Goal: Task Accomplishment & Management: Use online tool/utility

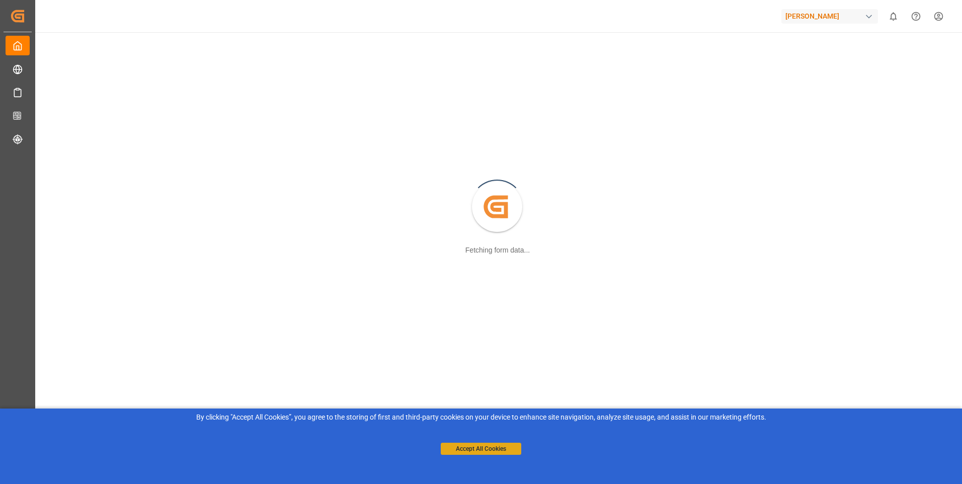
click at [487, 451] on button "Accept All Cookies" at bounding box center [481, 449] width 80 height 12
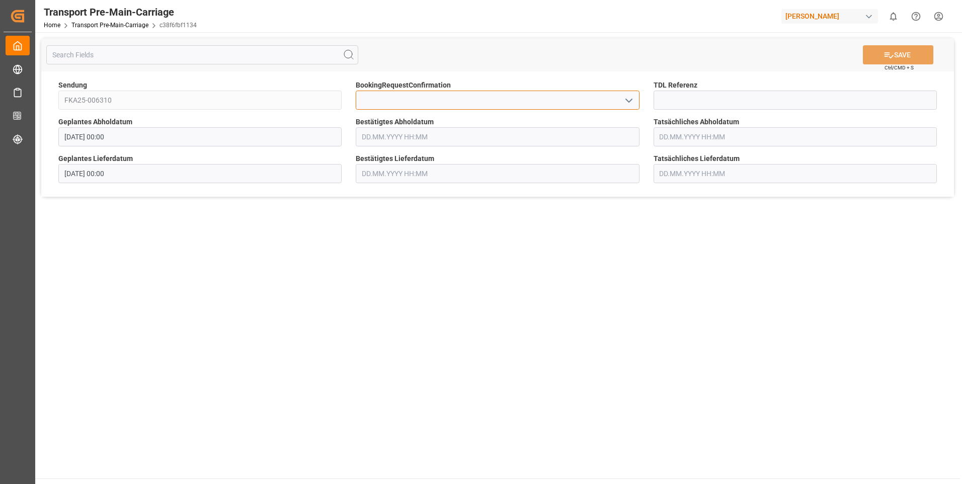
click at [625, 92] on input at bounding box center [497, 100] width 283 height 19
click at [625, 100] on icon "open menu" at bounding box center [629, 101] width 12 height 12
click at [617, 111] on div "Yes No" at bounding box center [497, 134] width 283 height 46
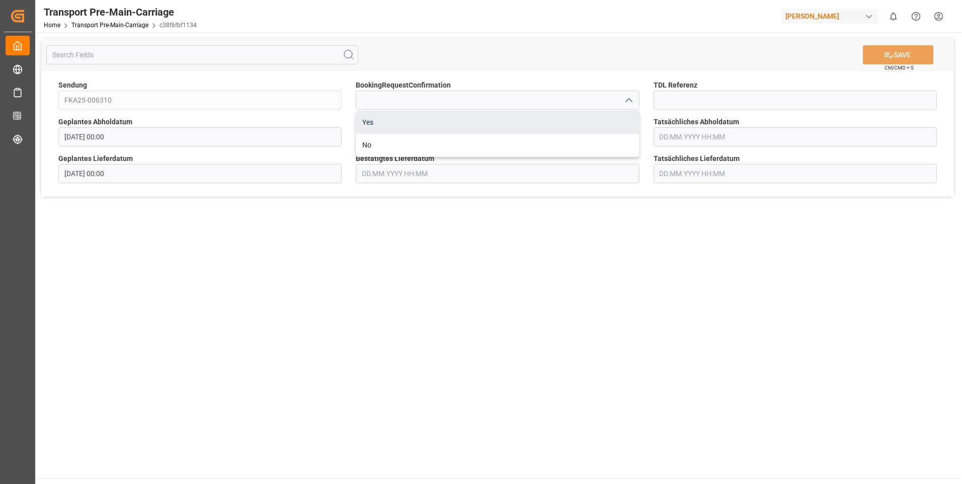
click at [611, 117] on div "Yes" at bounding box center [497, 122] width 282 height 23
type input "Yes"
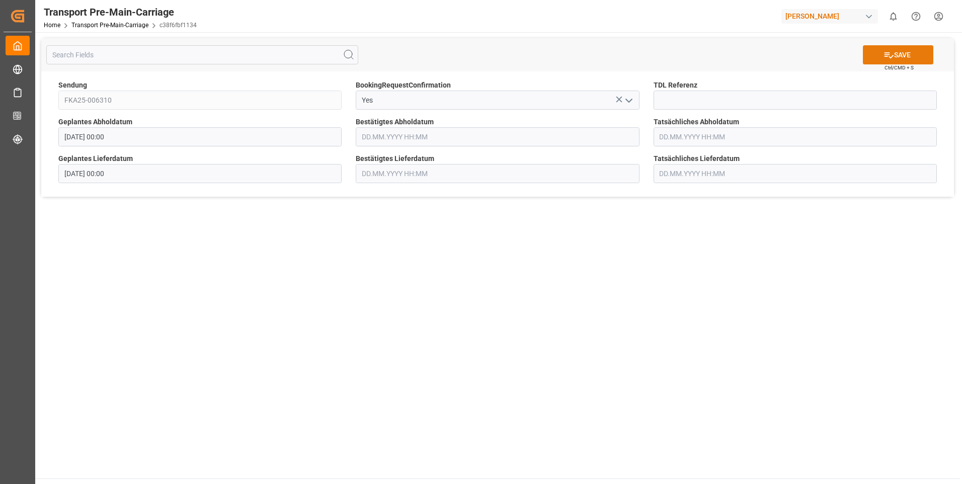
click at [872, 52] on button "SAVE" at bounding box center [898, 54] width 70 height 19
